Goal: Complete application form: Complete application form

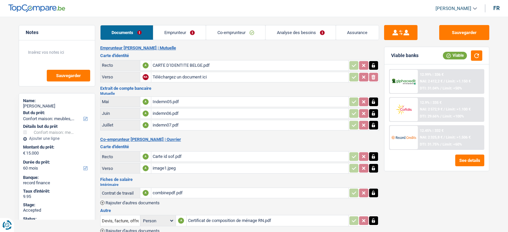
select select "household"
select select "60"
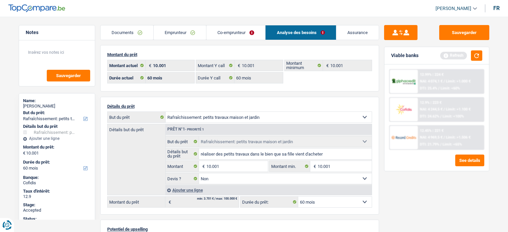
select select "houseOrGarden"
select select "60"
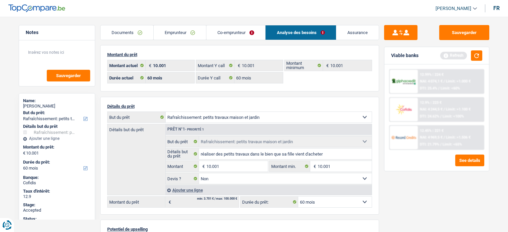
select select "houseOrGarden"
select select "false"
select select "60"
click at [3, 142] on main "Notes Sauvegarder Name: Pascal Dupont But du prêt: Confort maison: meubles, tex…" at bounding box center [254, 210] width 508 height 401
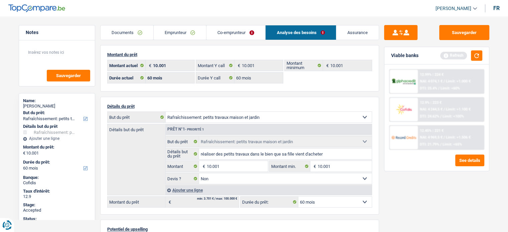
click at [130, 32] on link "Documents" at bounding box center [127, 32] width 53 height 14
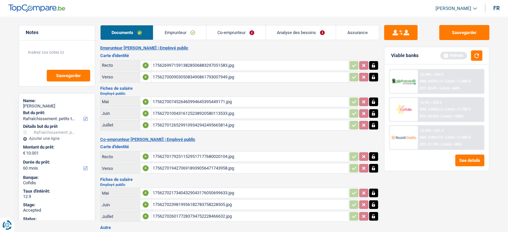
click at [166, 36] on link "Emprunteur" at bounding box center [179, 32] width 53 height 14
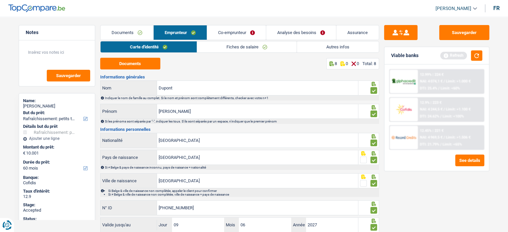
click at [18, 128] on div "Notes Sauvegarder Name: Pascal Dupont But du prêt: Confort maison: meubles, tex…" at bounding box center [57, 122] width 87 height 195
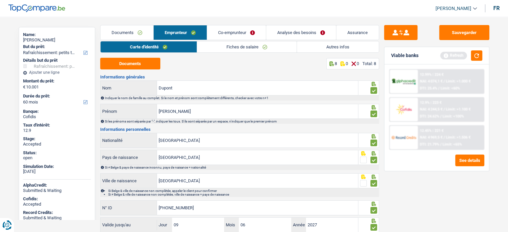
scroll to position [66, 0]
click at [12, 108] on main "Notes Sauvegarder Name: Pascal Dupont But du prêt: Confort maison: meubles, tex…" at bounding box center [254, 141] width 508 height 263
click at [479, 57] on button "button" at bounding box center [476, 55] width 11 height 10
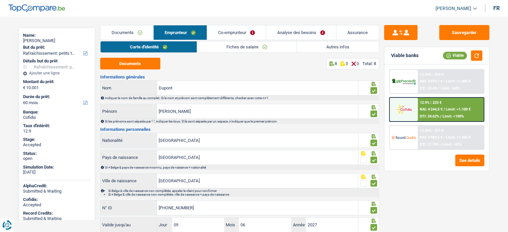
click at [406, 81] on img at bounding box center [404, 82] width 25 height 8
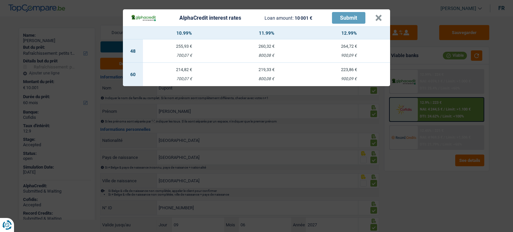
click at [348, 76] on td "223,86 € 900,09 €" at bounding box center [349, 74] width 83 height 23
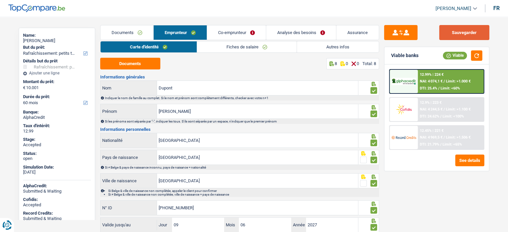
click at [452, 32] on button "Sauvegarder" at bounding box center [465, 32] width 50 height 15
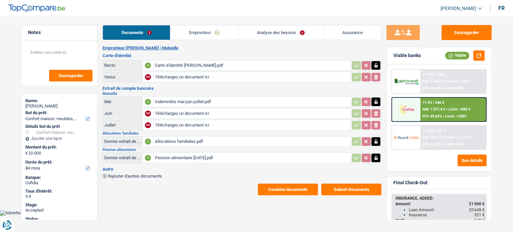
select select "household"
select select "84"
select select "30"
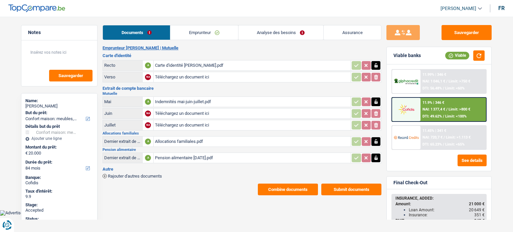
select select "household"
select select "yes"
select select "84"
click at [282, 27] on link "Analyse des besoins" at bounding box center [281, 32] width 85 height 14
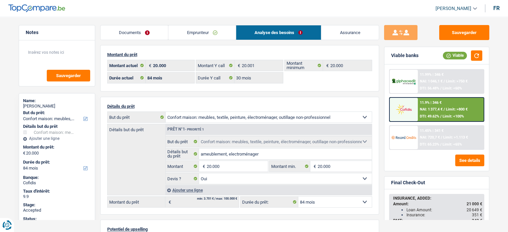
click at [11, 128] on main "Notes Sauvegarder Name: Rose Kocak But du prêt: Confort maison: meubles, textil…" at bounding box center [254, 210] width 508 height 401
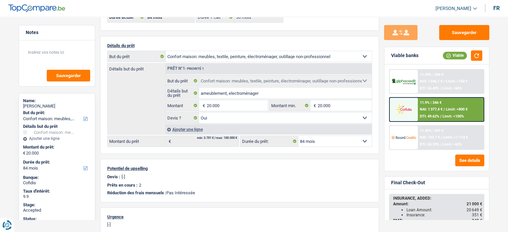
scroll to position [74, 0]
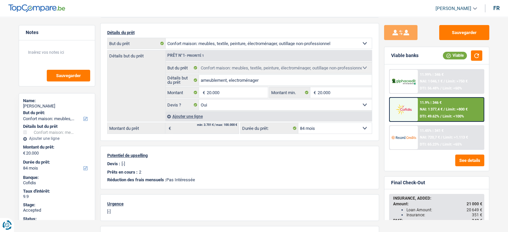
click at [93, 137] on div "Name: Rose Kocak But du prêt: Confort maison: meubles, textile, peinture, élect…" at bounding box center [57, 199] width 77 height 213
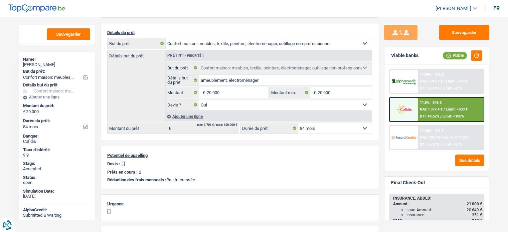
scroll to position [40, 0]
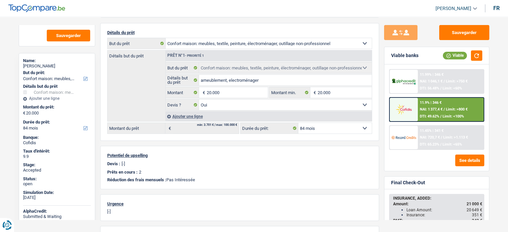
click at [12, 136] on main "Notes Sauvegarder Name: Rose Kocak But du prêt: Confort maison: meubles, textil…" at bounding box center [254, 136] width 508 height 401
click at [30, 64] on div "Rose Kocak" at bounding box center [57, 66] width 68 height 5
copy div "Rose Kocak"
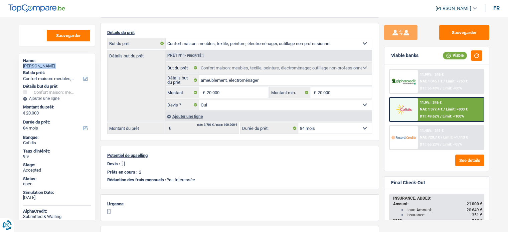
copy div "Rose Kocak"
click at [9, 123] on main "Notes Sauvegarder Name: Rose Kocak But du prêt: Confort maison: meubles, textil…" at bounding box center [254, 136] width 508 height 401
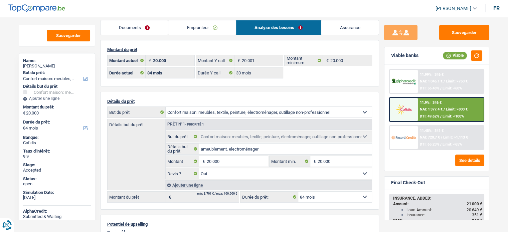
scroll to position [0, 0]
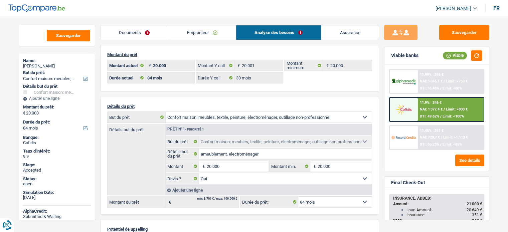
click at [185, 31] on link "Emprunteur" at bounding box center [202, 32] width 68 height 14
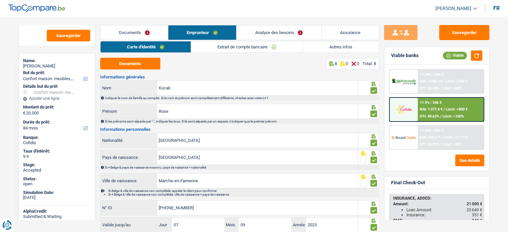
click at [128, 54] on div "Carte d'identité Extrait de compte bancaire Autres infos Documents 8 0 0 Total:…" at bounding box center [239, 149] width 279 height 216
click at [130, 57] on div "Carte d'identité Extrait de compte bancaire Autres infos Documents 8 0 0 Total:…" at bounding box center [239, 149] width 279 height 216
click at [136, 62] on button "Documents" at bounding box center [130, 64] width 60 height 12
click at [142, 29] on link "Documents" at bounding box center [135, 32] width 68 height 14
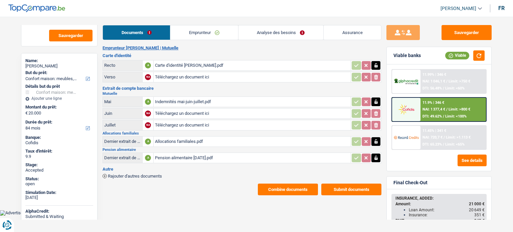
click at [349, 186] on button "Submit documents" at bounding box center [352, 190] width 60 height 12
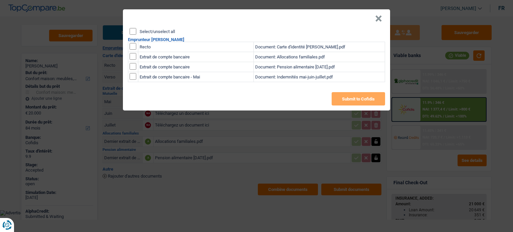
click at [136, 32] on div "Select/unselect all" at bounding box center [258, 31] width 256 height 7
click at [134, 32] on input "Select/unselect all" at bounding box center [133, 31] width 7 height 7
checkbox input "true"
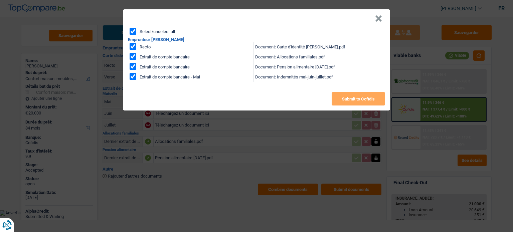
checkbox input "true"
click at [354, 99] on button "Submit to Cofidis" at bounding box center [358, 98] width 53 height 13
drag, startPoint x: 380, startPoint y: 21, endPoint x: 378, endPoint y: 14, distance: 6.9
click at [378, 15] on button "×" at bounding box center [378, 18] width 7 height 7
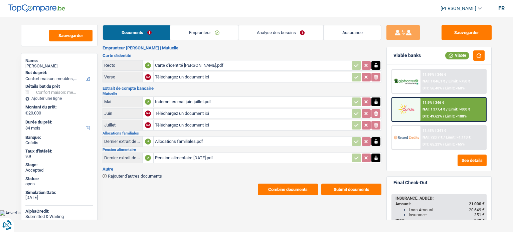
click at [200, 30] on link "Emprunteur" at bounding box center [204, 32] width 68 height 14
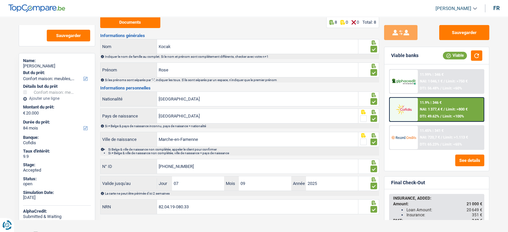
scroll to position [44, 0]
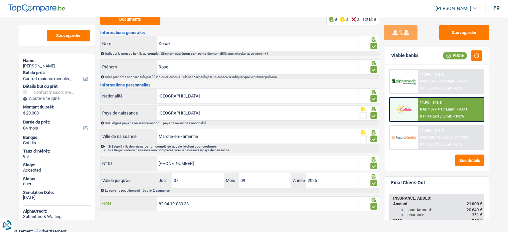
click at [240, 202] on input "82.04.19-080.33" at bounding box center [257, 204] width 201 height 14
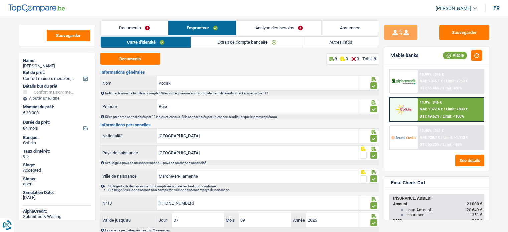
scroll to position [0, 0]
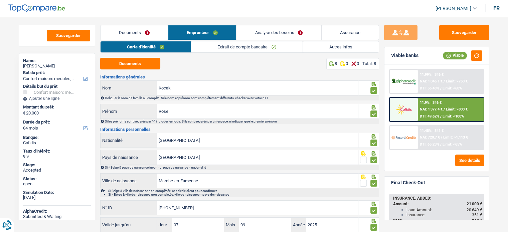
click at [273, 28] on link "Analyse des besoins" at bounding box center [279, 32] width 85 height 14
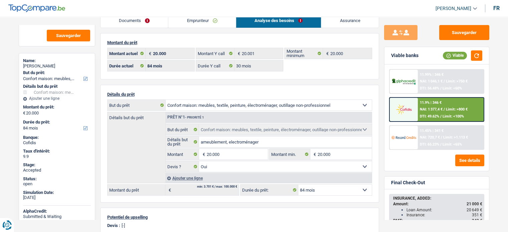
scroll to position [21, 0]
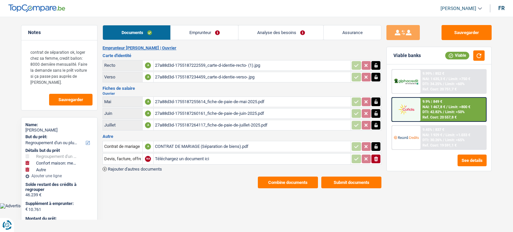
select select "refinancing"
select select "household"
select select "other"
select select "96"
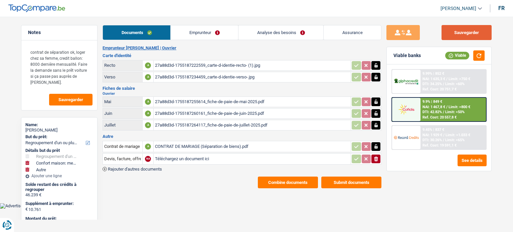
click at [464, 38] on button "Sauvegarder" at bounding box center [467, 32] width 50 height 15
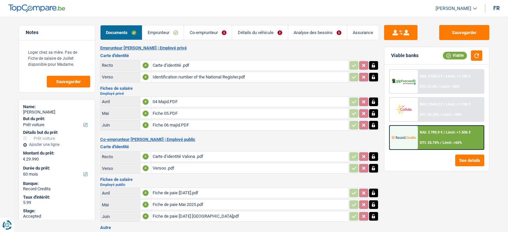
select select "car"
select select "60"
select select "32"
select select "liveWithParents"
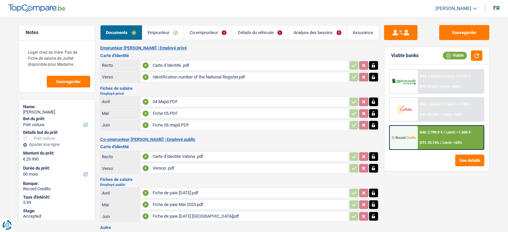
select select "creditConsolidation"
select select "60"
click at [324, 29] on link "Analyse des besoins" at bounding box center [317, 32] width 59 height 14
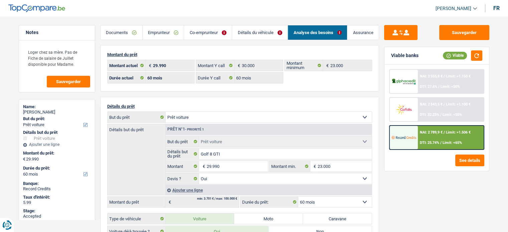
click at [152, 33] on link "Emprunteur" at bounding box center [163, 32] width 41 height 14
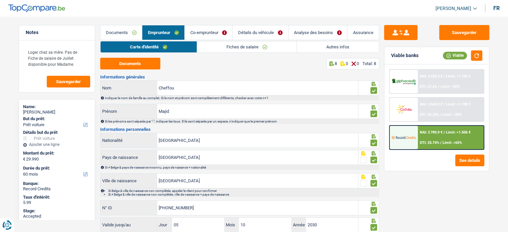
click at [329, 44] on link "Autres infos" at bounding box center [338, 46] width 82 height 11
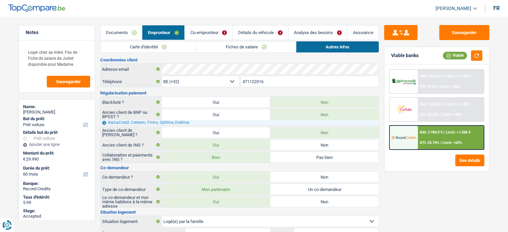
click at [39, 113] on div "[PERSON_NAME]" at bounding box center [57, 112] width 68 height 5
copy div "Cheffou"
click at [20, 119] on div "Name: Majid Cheffou But du prêt: Confort maison: meubles, textile, peinture, él…" at bounding box center [57, 205] width 77 height 213
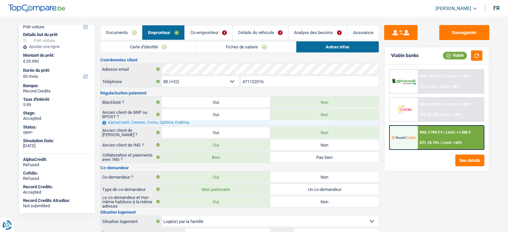
click at [121, 31] on link "Documents" at bounding box center [122, 32] width 42 height 14
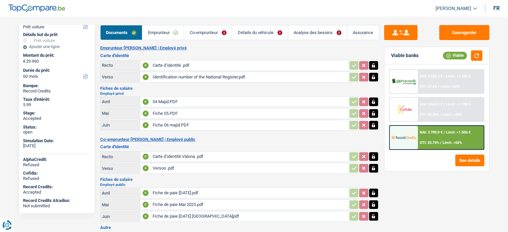
click at [162, 31] on link "Emprunteur" at bounding box center [162, 32] width 41 height 14
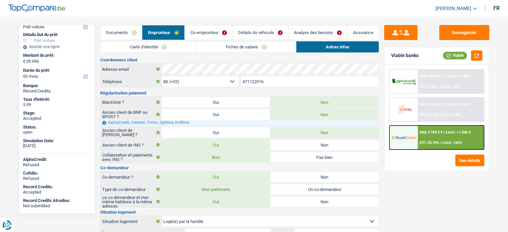
click at [142, 47] on link "Carte d'identité" at bounding box center [149, 46] width 96 height 11
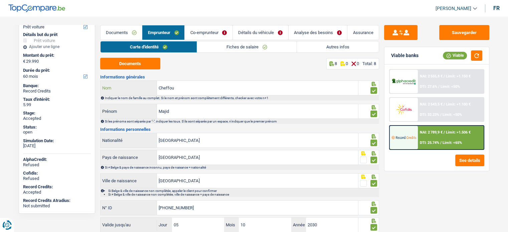
click at [169, 91] on input "Cheffou" at bounding box center [257, 88] width 201 height 14
click at [260, 28] on link "Détails du véhicule" at bounding box center [260, 32] width 55 height 14
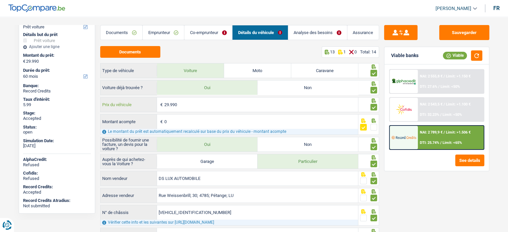
click at [218, 103] on input "29.990" at bounding box center [261, 105] width 194 height 14
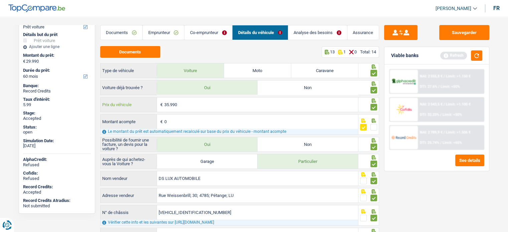
type input "35.990"
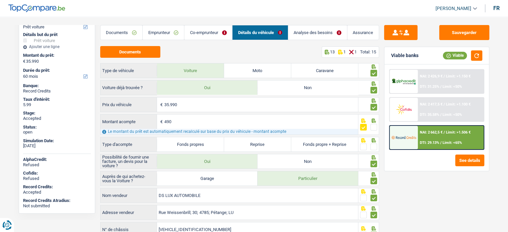
type input "490"
type input "35.500"
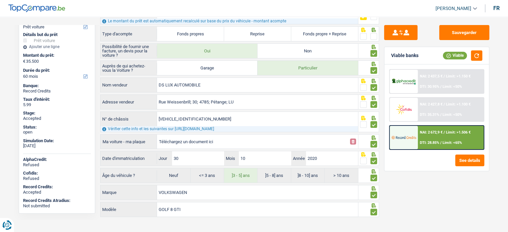
scroll to position [116, 0]
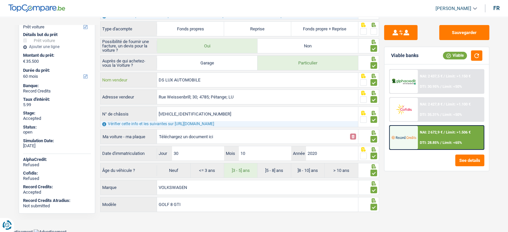
click at [221, 76] on input "DS LUX AUTOMOBILE" at bounding box center [257, 80] width 201 height 14
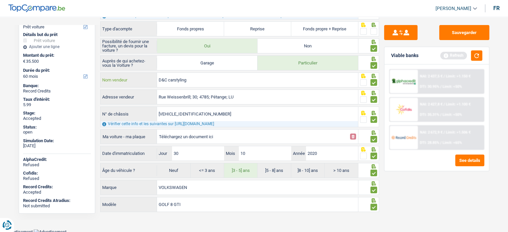
type input "D&C carstyling"
drag, startPoint x: 192, startPoint y: 99, endPoint x: 117, endPoint y: 103, distance: 74.6
click at [117, 103] on div "sttenweg op Adresse vendeur" at bounding box center [229, 97] width 259 height 15
type input "Steeweng op blaasveld"
click at [188, 153] on input "30" at bounding box center [198, 153] width 52 height 14
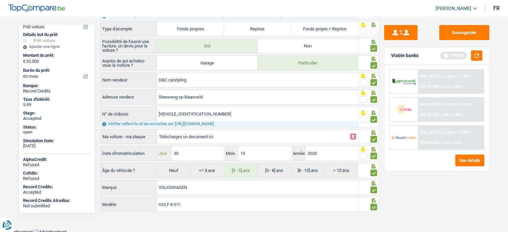
click at [188, 153] on input "30" at bounding box center [198, 153] width 52 height 14
click at [191, 153] on input "30" at bounding box center [198, 153] width 52 height 14
type input "22"
click at [270, 151] on input "10" at bounding box center [265, 153] width 52 height 14
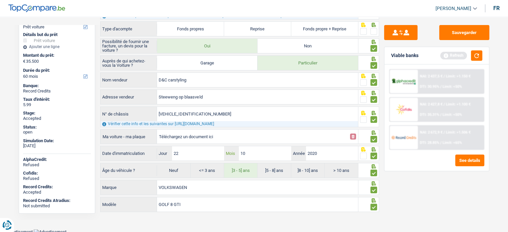
click at [270, 151] on input "10" at bounding box center [265, 153] width 52 height 14
type input "02"
radio input "false"
radio input "true"
type input "2023"
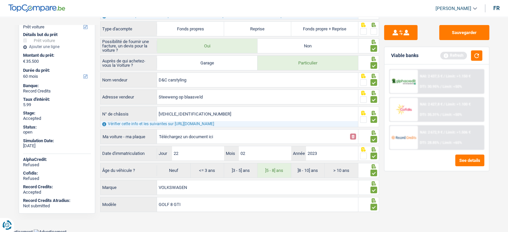
radio input "true"
select select "84"
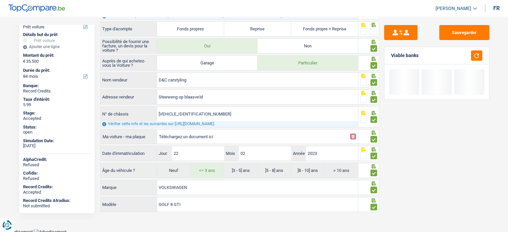
click at [207, 170] on label "<= 3 ans" at bounding box center [207, 170] width 33 height 14
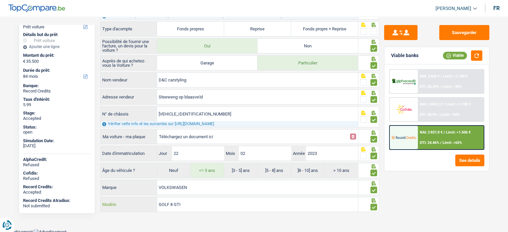
click at [172, 202] on input "GOLF 8 GTI" at bounding box center [257, 205] width 201 height 14
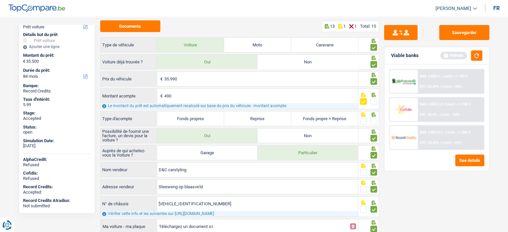
scroll to position [25, 0]
type input "GOLF GTI"
click at [183, 120] on label "Fonds propres" at bounding box center [190, 119] width 67 height 14
click at [183, 120] on input "Fonds propres" at bounding box center [190, 119] width 67 height 14
radio input "true"
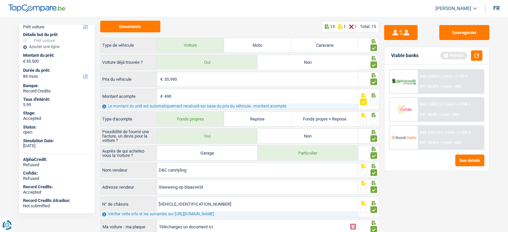
click at [372, 101] on span at bounding box center [374, 102] width 7 height 7
click at [0, 0] on input "radio" at bounding box center [0, 0] width 0 height 0
click at [374, 120] on span at bounding box center [374, 121] width 7 height 7
click at [0, 0] on input "radio" at bounding box center [0, 0] width 0 height 0
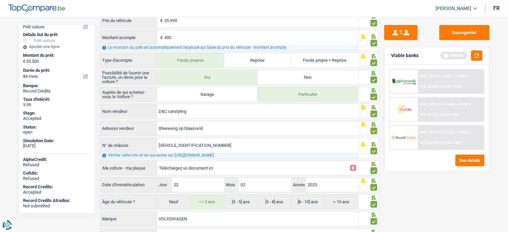
scroll to position [59, 0]
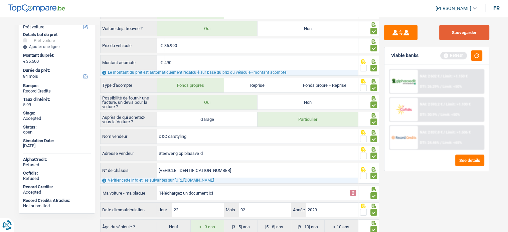
click at [464, 29] on button "Sauvegarder" at bounding box center [465, 32] width 50 height 15
click at [477, 55] on button "button" at bounding box center [476, 55] width 11 height 10
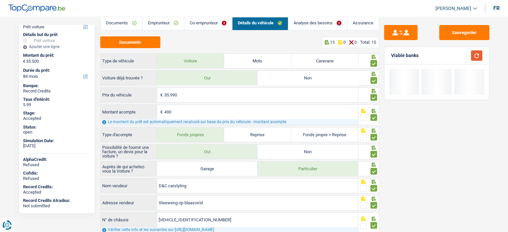
scroll to position [6, 0]
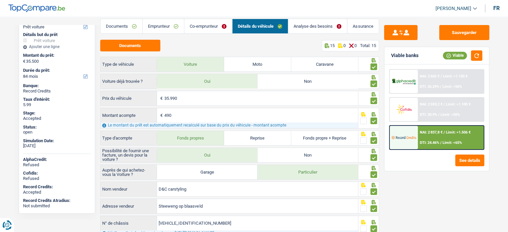
click at [328, 26] on link "Analyse des besoins" at bounding box center [317, 26] width 59 height 14
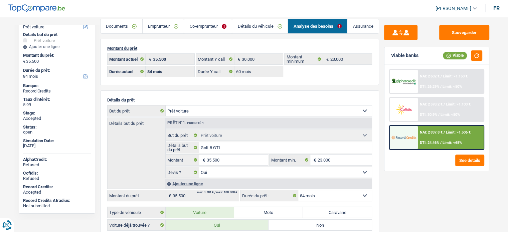
click at [402, 129] on div at bounding box center [404, 137] width 28 height 23
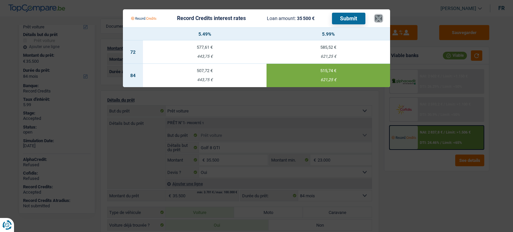
click at [379, 18] on button "×" at bounding box center [378, 18] width 7 height 7
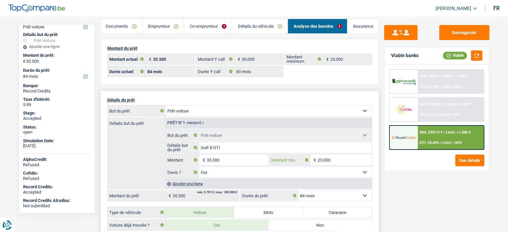
click at [324, 158] on input "23.000" at bounding box center [345, 160] width 54 height 11
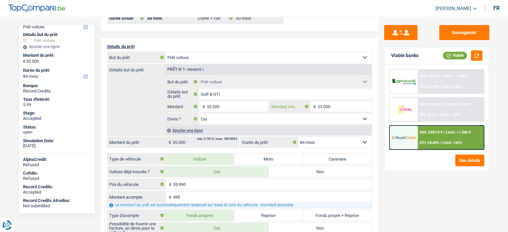
scroll to position [56, 0]
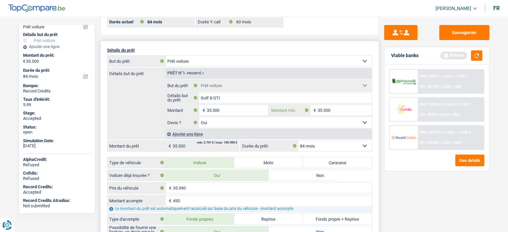
type input "35.500"
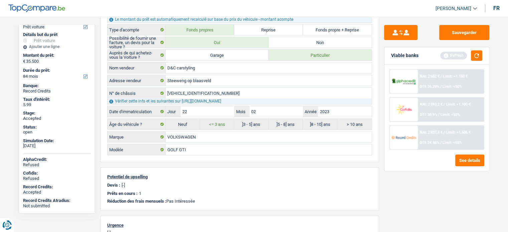
scroll to position [246, 0]
click at [467, 30] on button "Sauvegarder" at bounding box center [465, 32] width 50 height 15
click at [480, 55] on button "button" at bounding box center [476, 55] width 11 height 10
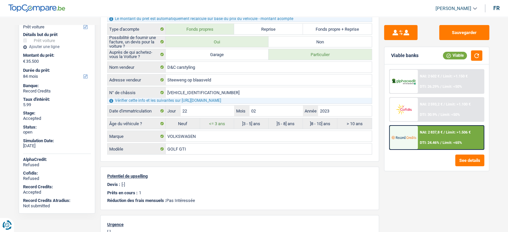
click at [439, 132] on span "NAI: 2 837,8 €" at bounding box center [431, 132] width 23 height 4
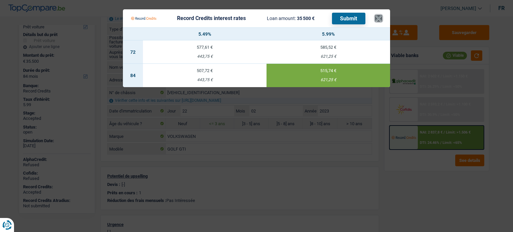
click at [381, 15] on button "×" at bounding box center [378, 18] width 7 height 7
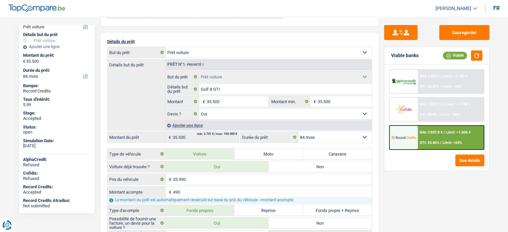
scroll to position [77, 0]
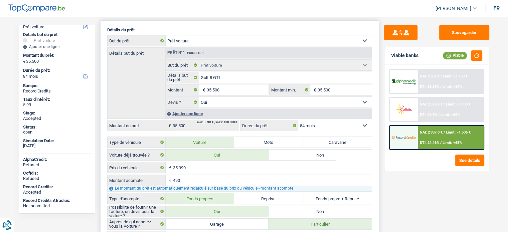
click at [317, 124] on select "12 mois 18 mois 24 mois 30 mois 36 mois 42 mois 48 mois 60 mois 72 mois 84 mois…" at bounding box center [335, 125] width 74 height 11
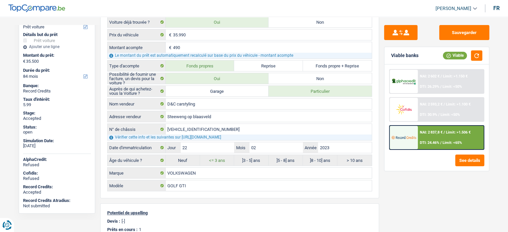
scroll to position [213, 0]
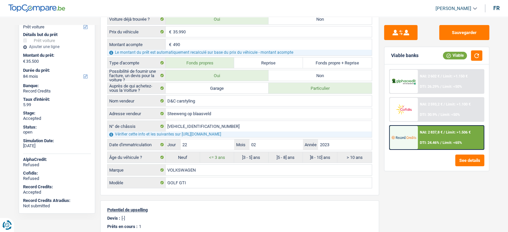
click at [439, 136] on div "NAI: 2 837,8 € / Limit: >1.506 € DTI: 24.46% / Limit: <65%" at bounding box center [451, 137] width 66 height 23
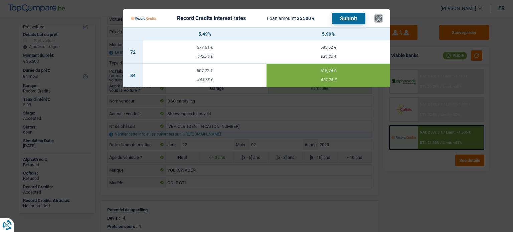
click at [380, 17] on button "×" at bounding box center [378, 18] width 7 height 7
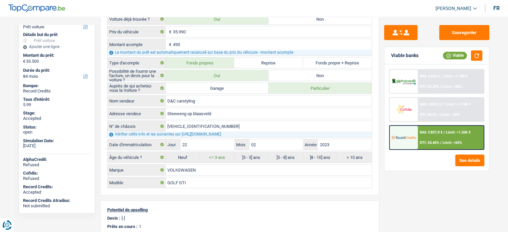
scroll to position [9, 0]
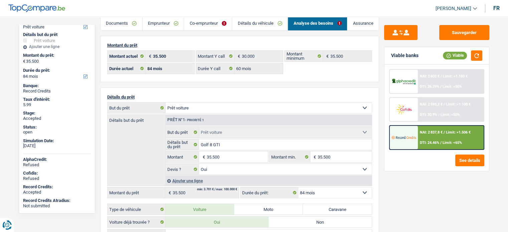
click at [123, 22] on link "Documents" at bounding box center [122, 23] width 42 height 14
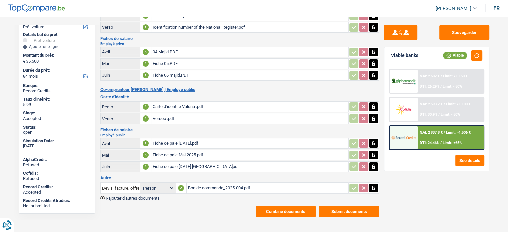
scroll to position [50, 0]
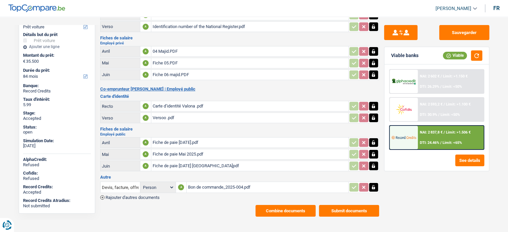
click at [373, 186] on icon "button" at bounding box center [373, 188] width 3 height 4
click at [363, 184] on icon "button" at bounding box center [363, 187] width 5 height 7
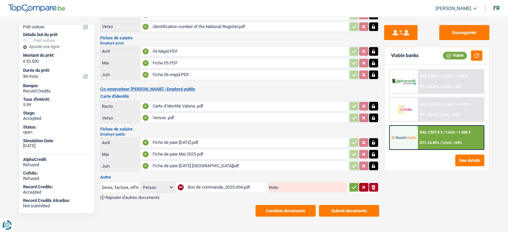
click at [371, 184] on icon "ionicons-v5-e" at bounding box center [373, 187] width 5 height 7
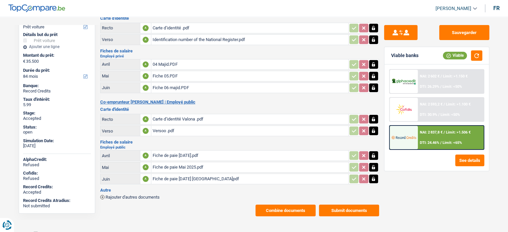
click at [139, 195] on span "Rajouter d'autres documents" at bounding box center [133, 197] width 54 height 4
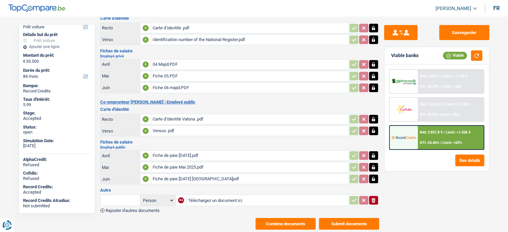
click at [121, 196] on input "text" at bounding box center [120, 200] width 37 height 11
click at [130, 210] on li "Devis, facture, offre, bon de commande" at bounding box center [145, 214] width 82 height 8
type input "Devis, facture, offre, bon de commande"
click at [207, 196] on input "Téléchargez un document ici" at bounding box center [267, 201] width 159 height 10
type input "C:\fakepath\Steenweg op Blaasveld 102 (1).pdf"
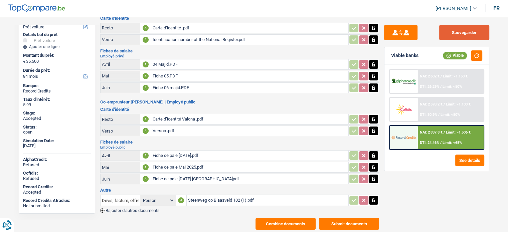
click at [465, 31] on button "Sauvegarder" at bounding box center [465, 32] width 50 height 15
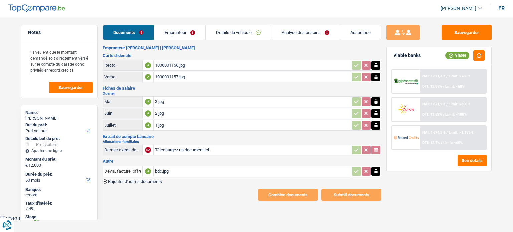
select select "car"
select select "60"
click at [162, 167] on div "bdc.jpg" at bounding box center [252, 171] width 195 height 10
click at [302, 33] on link "Analyse des besoins" at bounding box center [305, 32] width 69 height 14
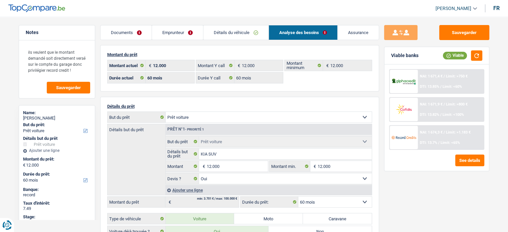
click at [16, 135] on div "Notes ils veulent que le montant demandé soit directement versé sur le compte d…" at bounding box center [57, 122] width 87 height 195
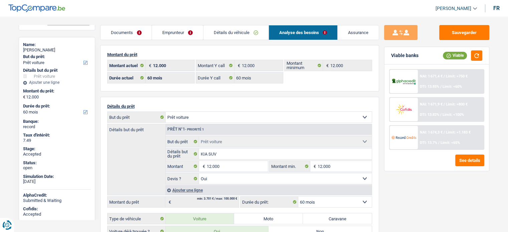
scroll to position [80, 0]
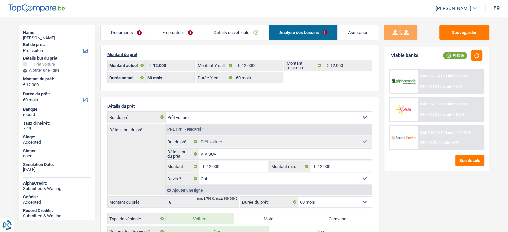
click at [45, 36] on div "[PERSON_NAME]" at bounding box center [57, 37] width 68 height 5
copy div "Lacroix"
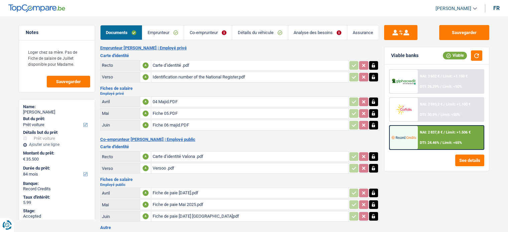
select select "car"
select select "84"
click at [408, 135] on img at bounding box center [404, 137] width 25 height 12
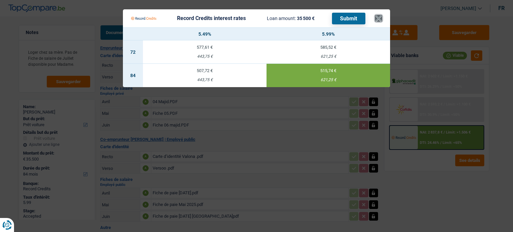
click at [378, 18] on button "×" at bounding box center [378, 18] width 7 height 7
